Goal: Task Accomplishment & Management: Manage account settings

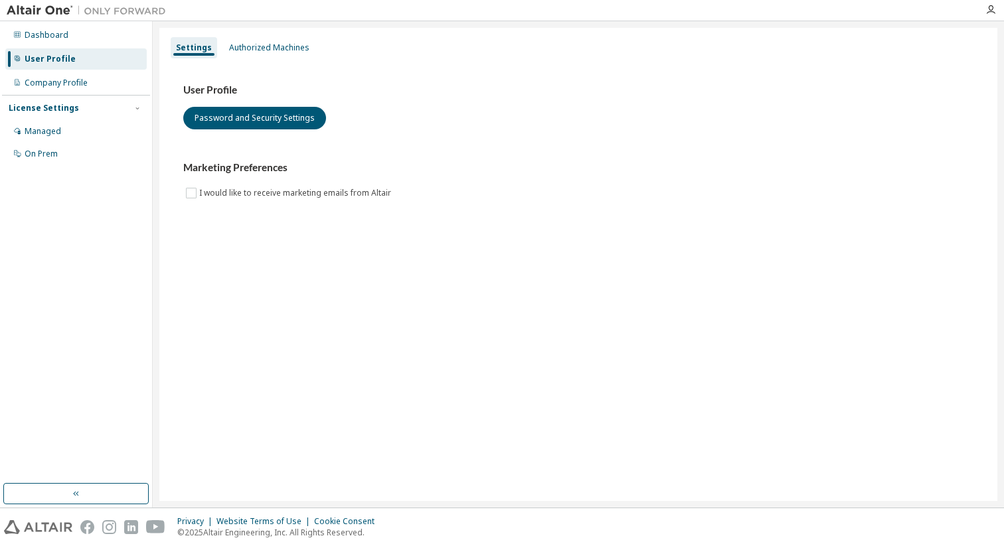
click at [42, 15] on img at bounding box center [90, 10] width 166 height 13
